Goal: Find specific page/section: Find specific page/section

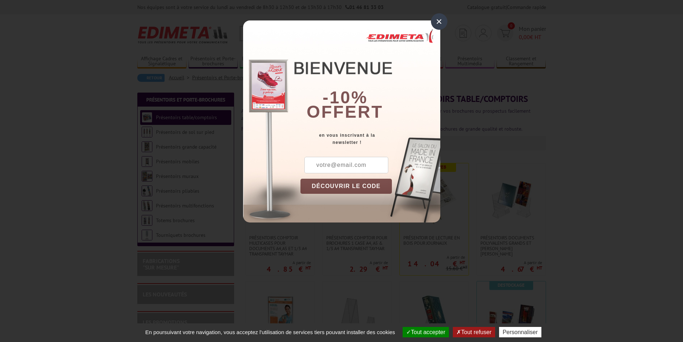
click at [431, 19] on div "×" at bounding box center [439, 21] width 16 height 16
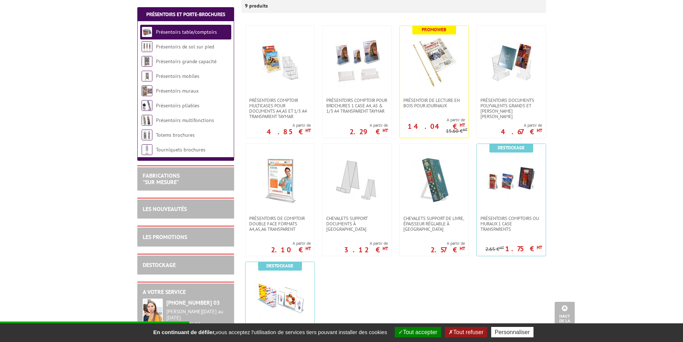
scroll to position [36, 0]
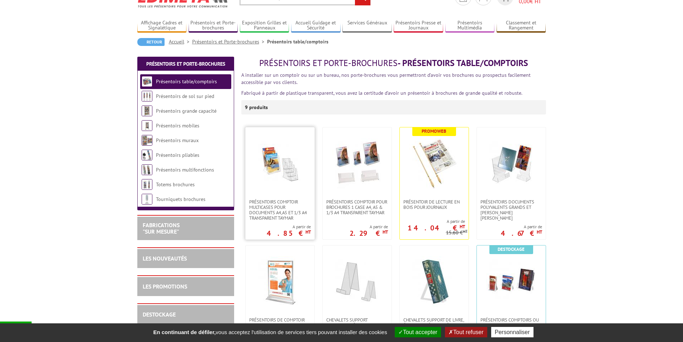
click at [283, 184] on img at bounding box center [280, 163] width 50 height 50
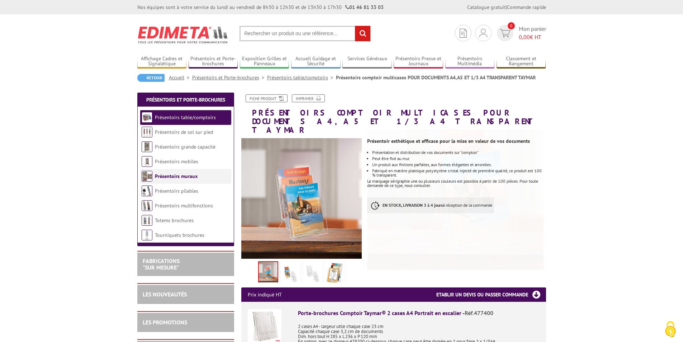
click at [179, 174] on link "Présentoirs muraux" at bounding box center [176, 176] width 43 height 6
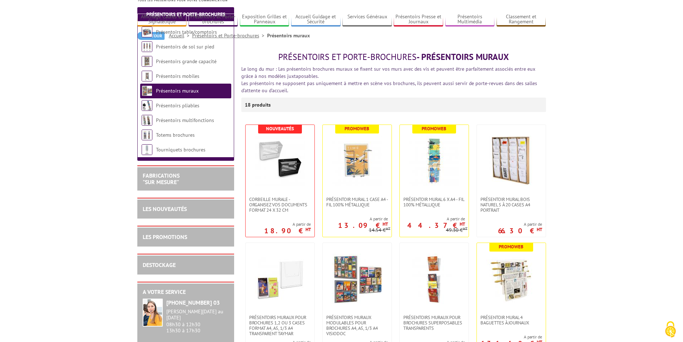
scroll to position [143, 0]
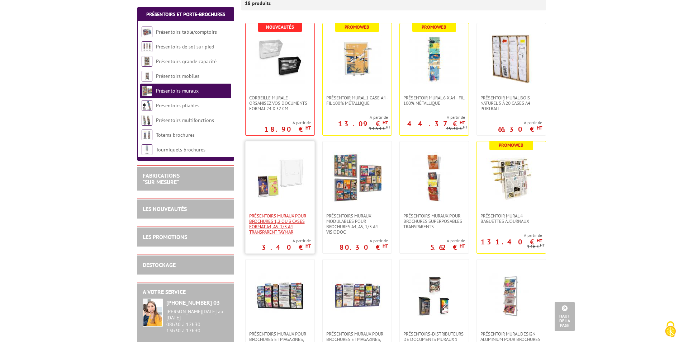
click at [277, 222] on span "PRÉSENTOIRS MURAUX POUR BROCHURES 1,2 OU 3 CASES FORMAT A4, A5, 1/3 A4 TRANSPAR…" at bounding box center [280, 224] width 62 height 22
